Goal: Information Seeking & Learning: Understand process/instructions

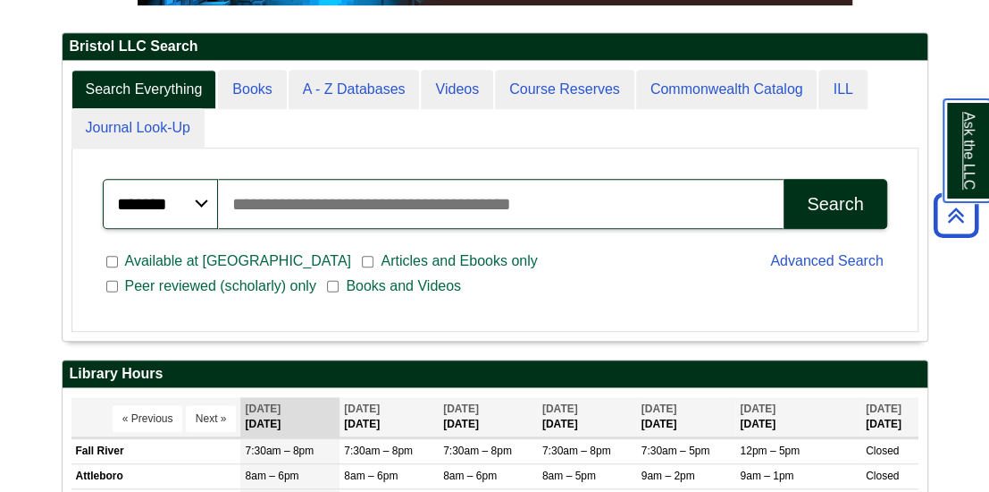
scroll to position [358, 0]
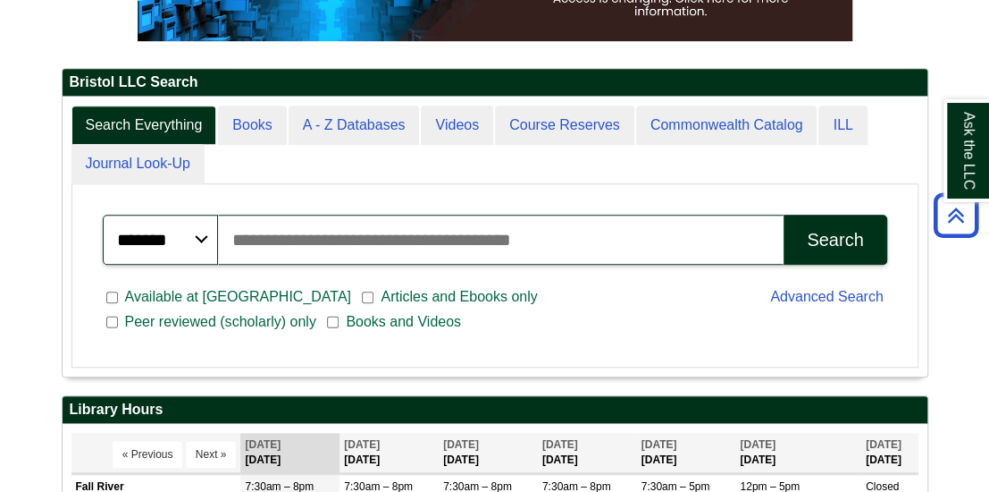
click at [295, 265] on input "Search articles, books, journals & more" at bounding box center [501, 240] width 566 height 50
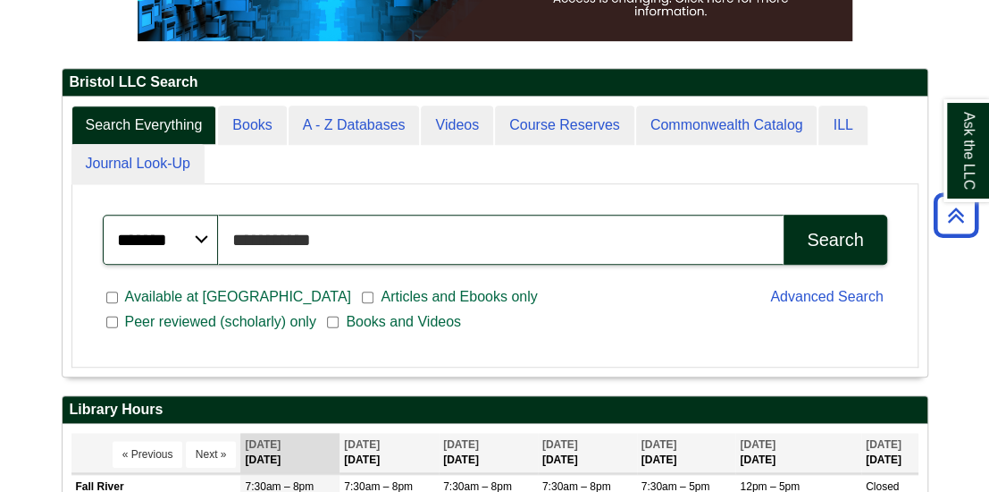
click at [784, 215] on button "Search" at bounding box center [835, 240] width 103 height 50
type input "*"
type input "**********"
click at [784, 215] on button "Search" at bounding box center [835, 240] width 103 height 50
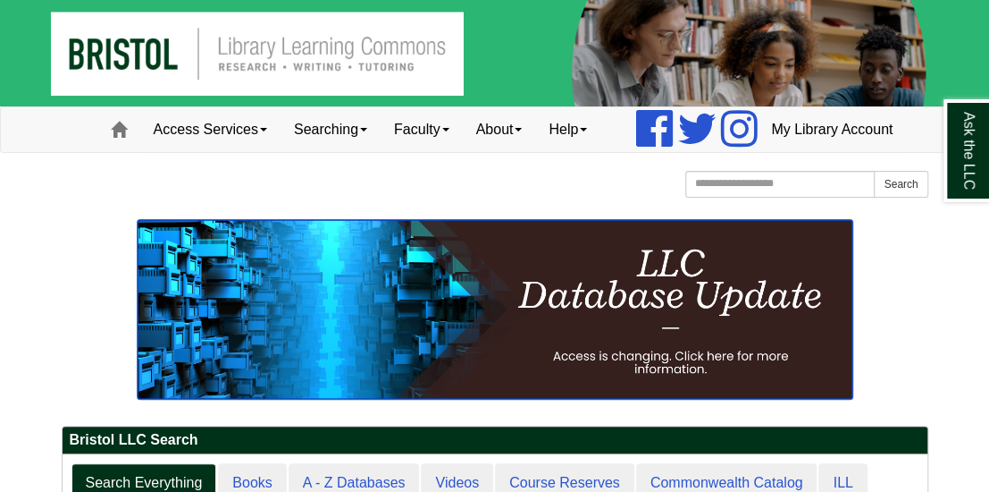
click at [610, 396] on img at bounding box center [495, 309] width 715 height 179
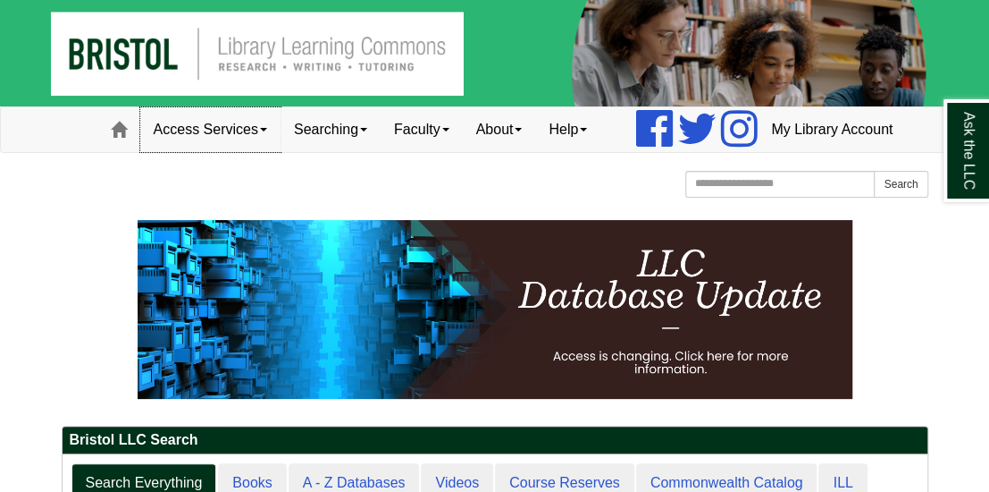
click at [260, 131] on span at bounding box center [263, 130] width 7 height 4
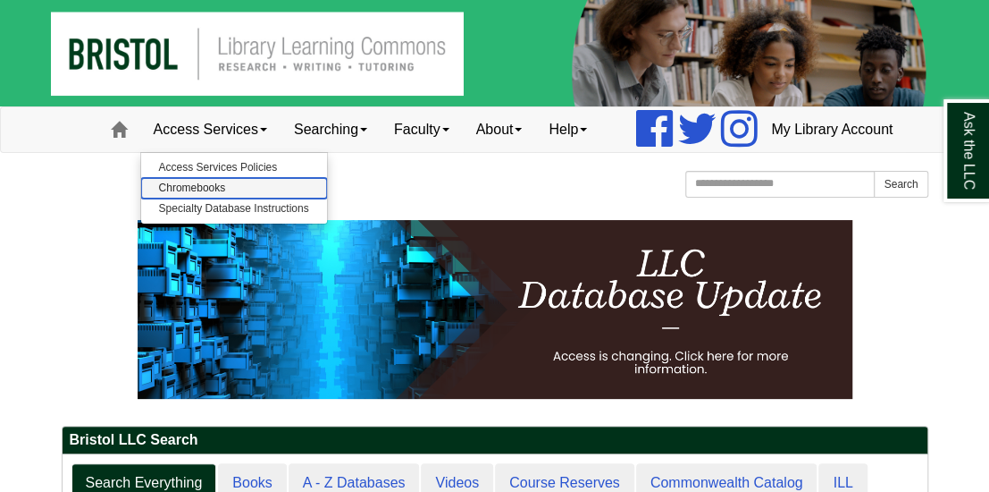
click at [151, 198] on link "Chromebooks" at bounding box center [234, 188] width 186 height 21
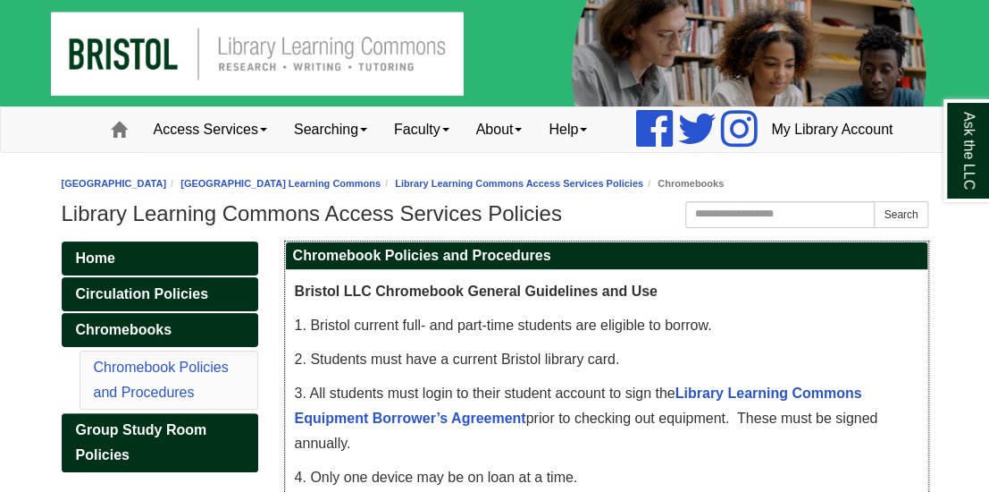
click at [661, 338] on p "1. Bristol current full- and part-time students are eligible to borrow." at bounding box center [607, 325] width 624 height 25
